Goal: Purchase product/service

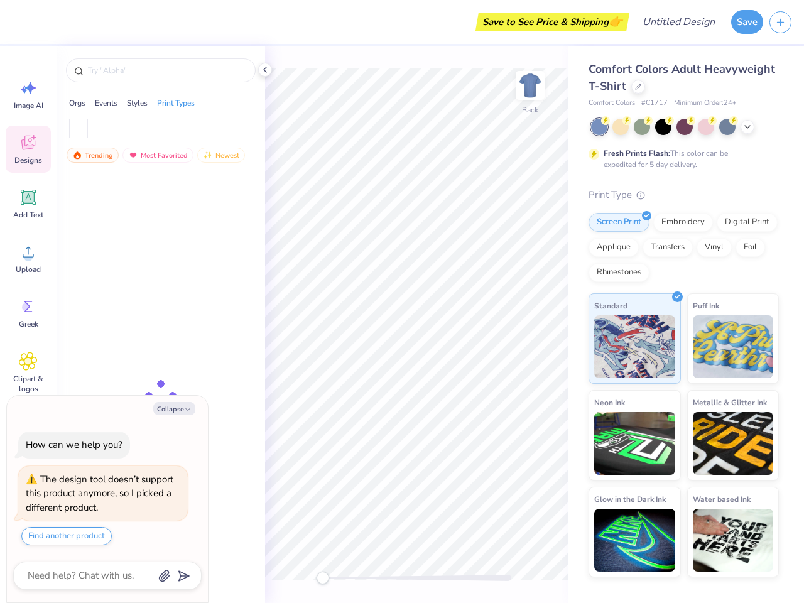
type textarea "x"
